Goal: Transaction & Acquisition: Subscribe to service/newsletter

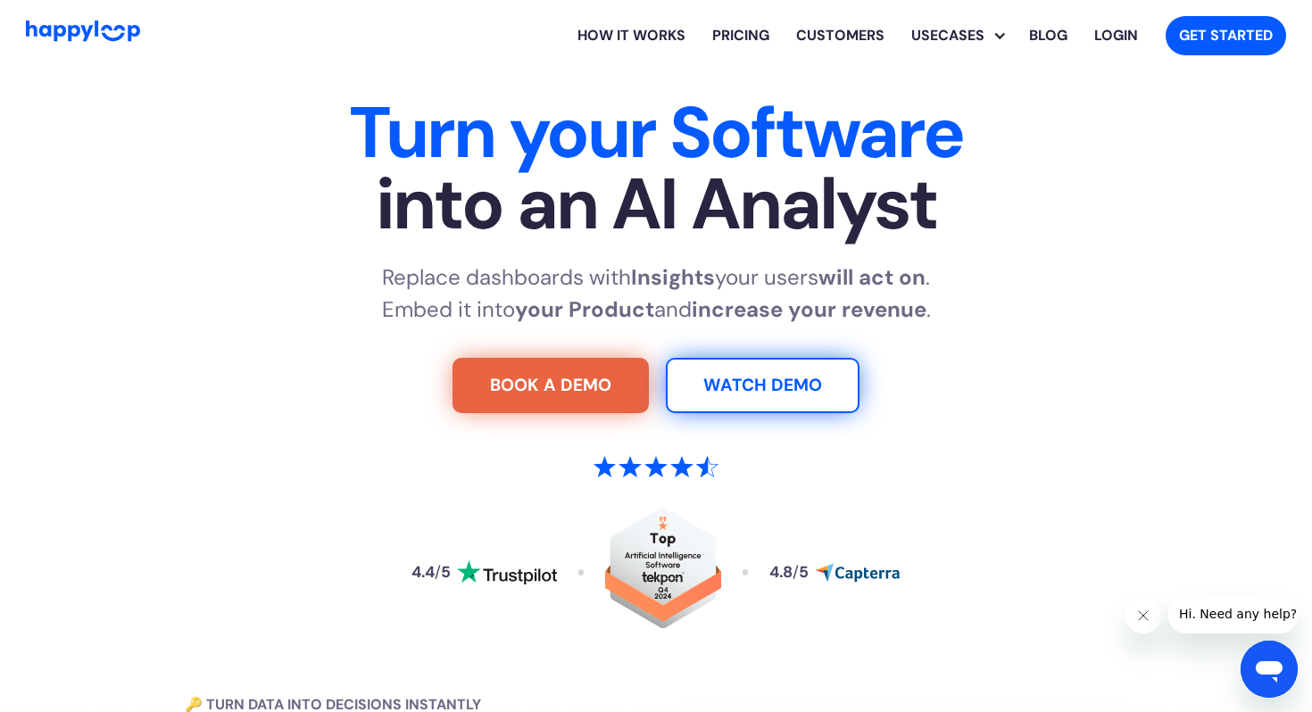
click at [743, 29] on link "Pricing" at bounding box center [741, 35] width 84 height 57
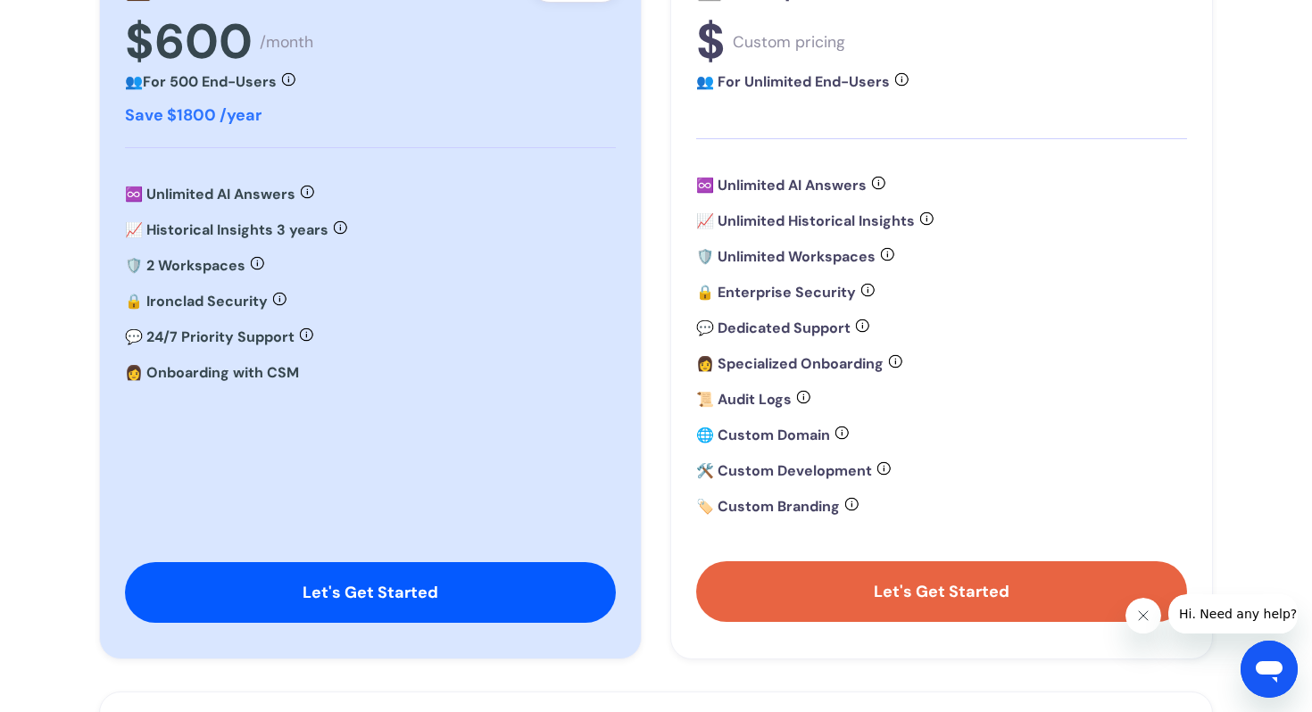
scroll to position [601, 0]
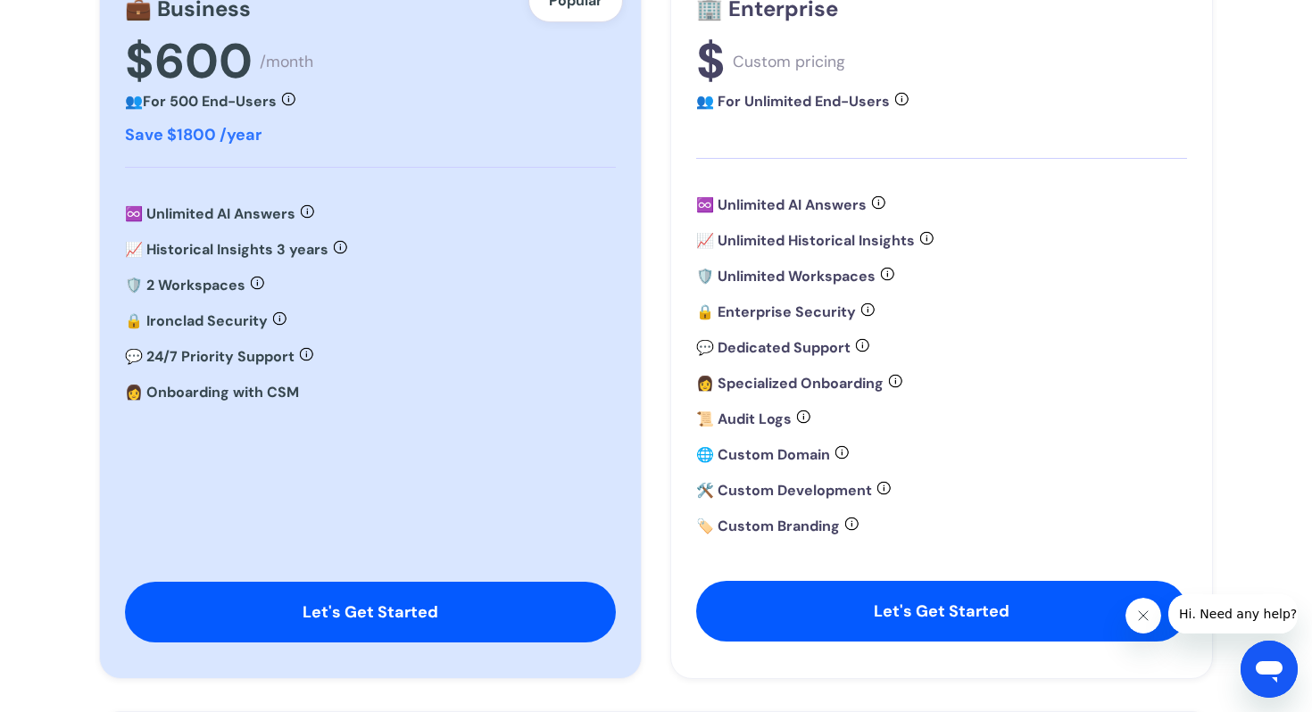
click at [430, 284] on div "🛡️ 2 Workspaces Control access and roles across your whole organization and mul…" at bounding box center [370, 285] width 491 height 21
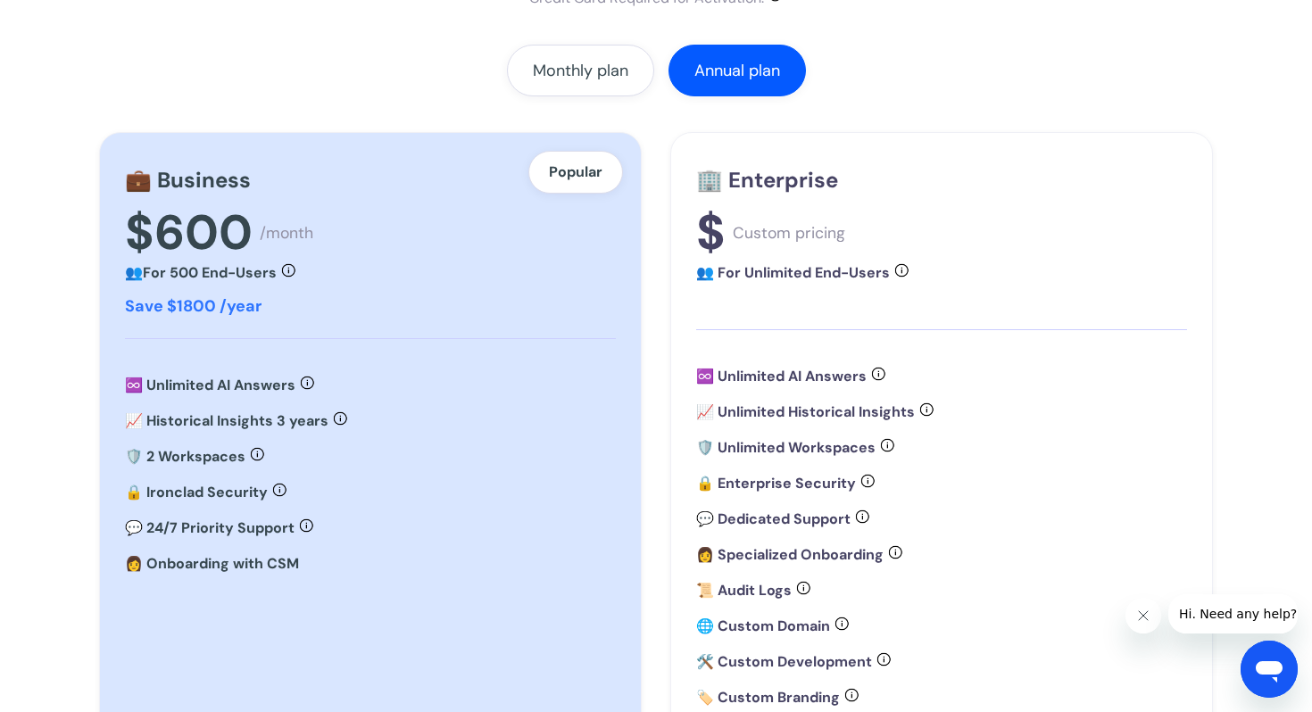
scroll to position [414, 0]
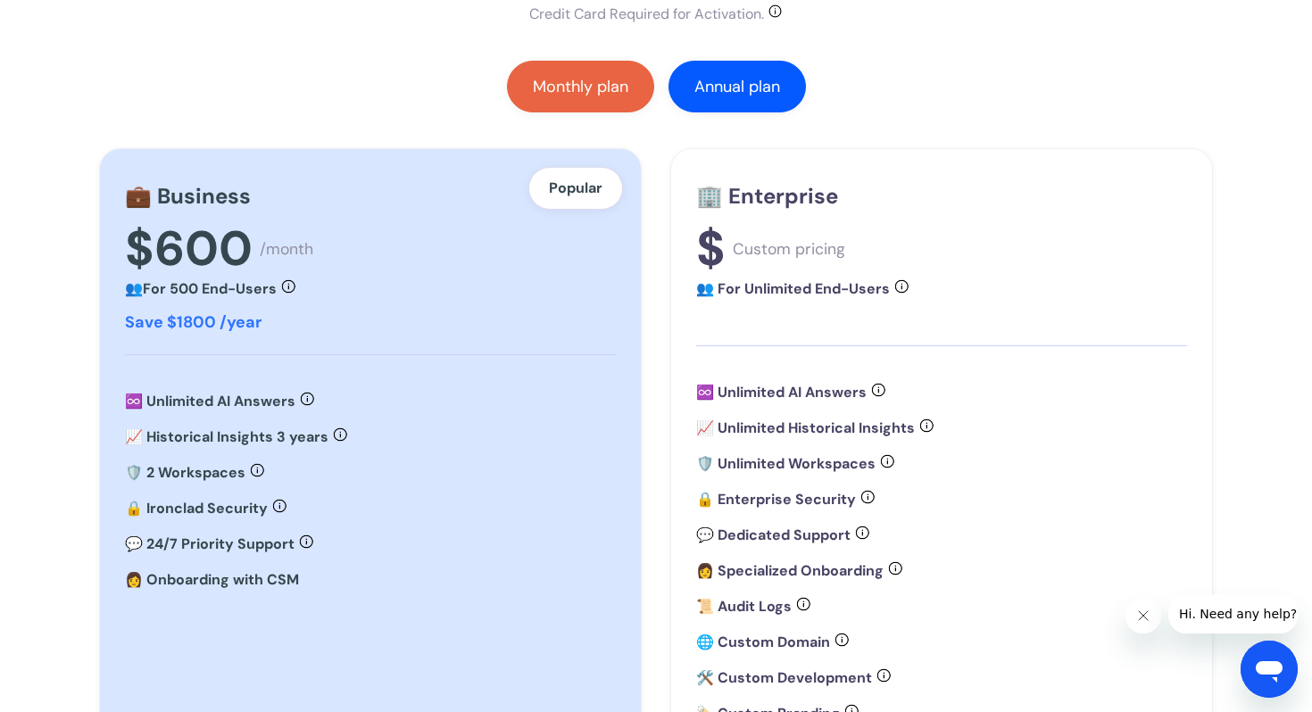
click at [555, 101] on link "Monthly plan" at bounding box center [580, 87] width 147 height 52
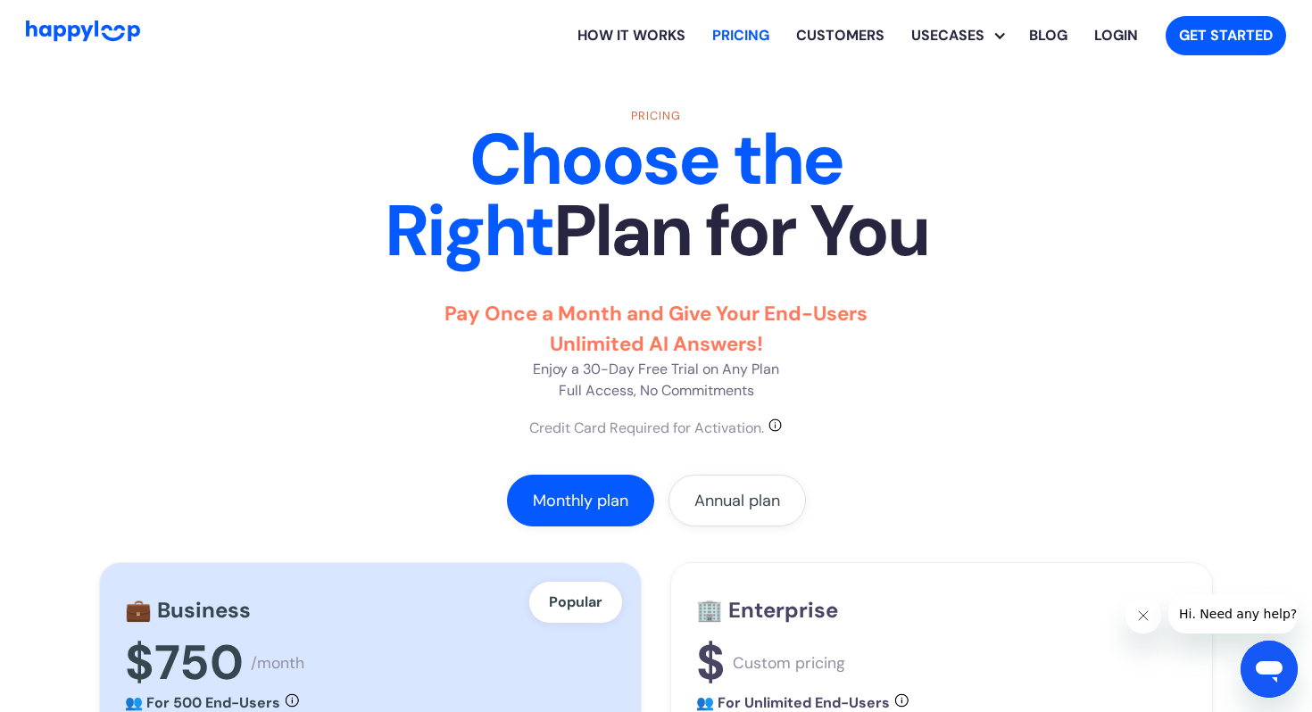
scroll to position [24, 0]
